Goal: Task Accomplishment & Management: Manage account settings

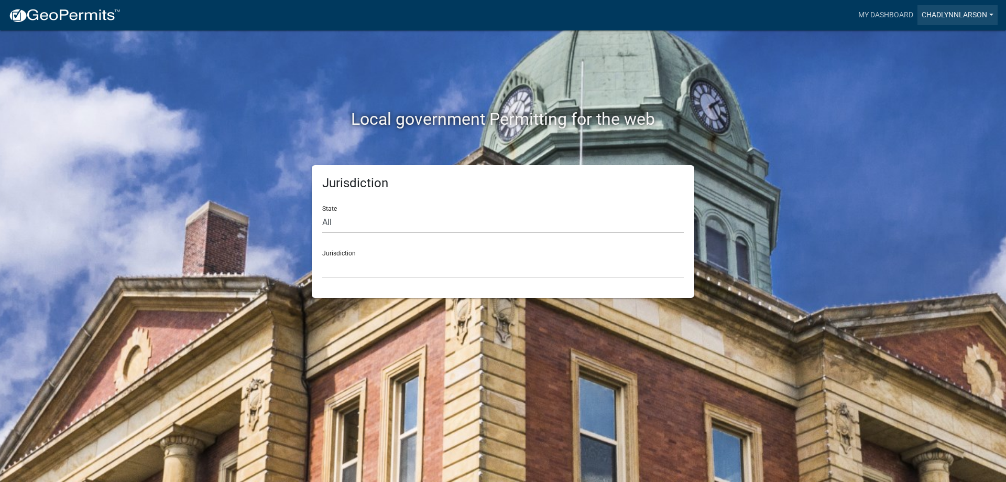
click at [959, 14] on link "chadlynnlarson" at bounding box center [958, 15] width 80 height 20
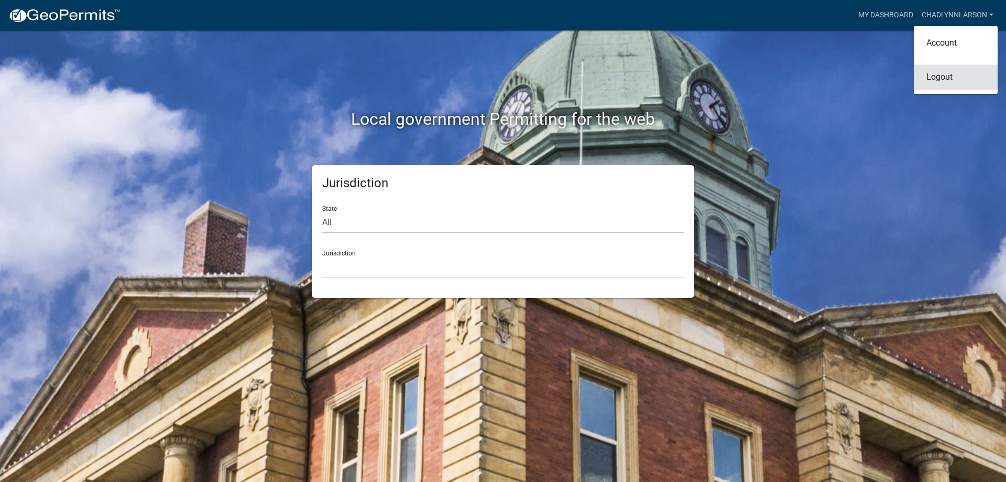
click at [957, 75] on link "Logout" at bounding box center [956, 76] width 84 height 25
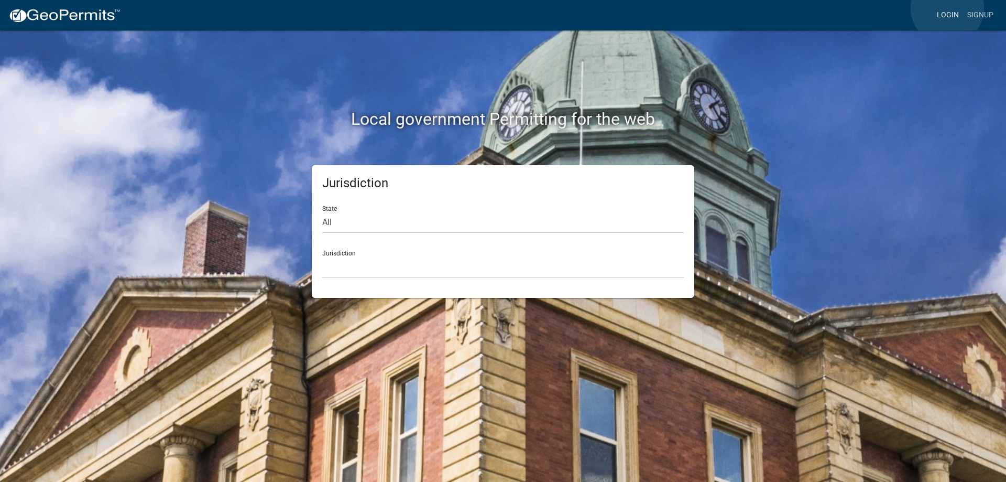
click at [947, 8] on link "Login" at bounding box center [948, 15] width 30 height 20
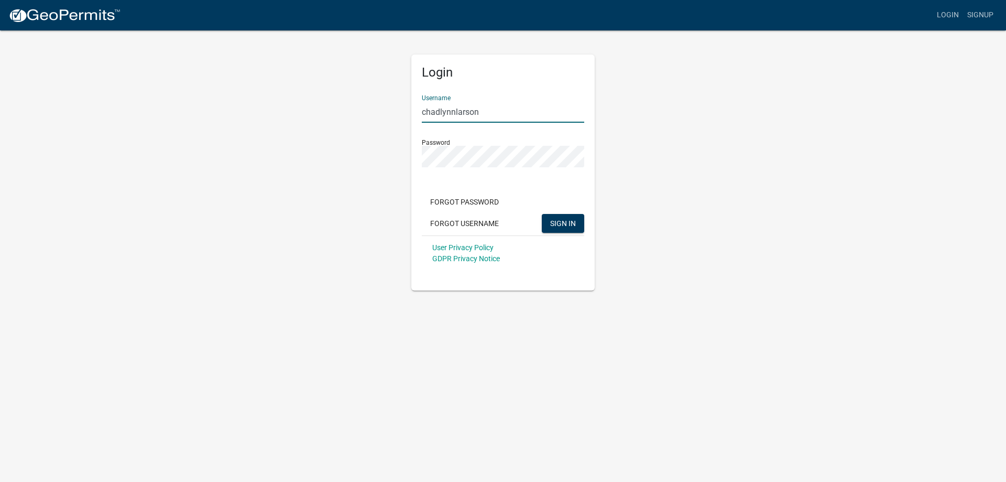
drag, startPoint x: 488, startPoint y: 111, endPoint x: 106, endPoint y: 118, distance: 381.6
click at [106, 118] on app-login-view "more_horiz Login Signup Login Username chadlynnlarson Password Forgot Password …" at bounding box center [503, 145] width 1006 height 290
type input "llarson"
click at [557, 221] on span "SIGN IN" at bounding box center [563, 223] width 26 height 8
